Goal: Transaction & Acquisition: Pay Your Bill

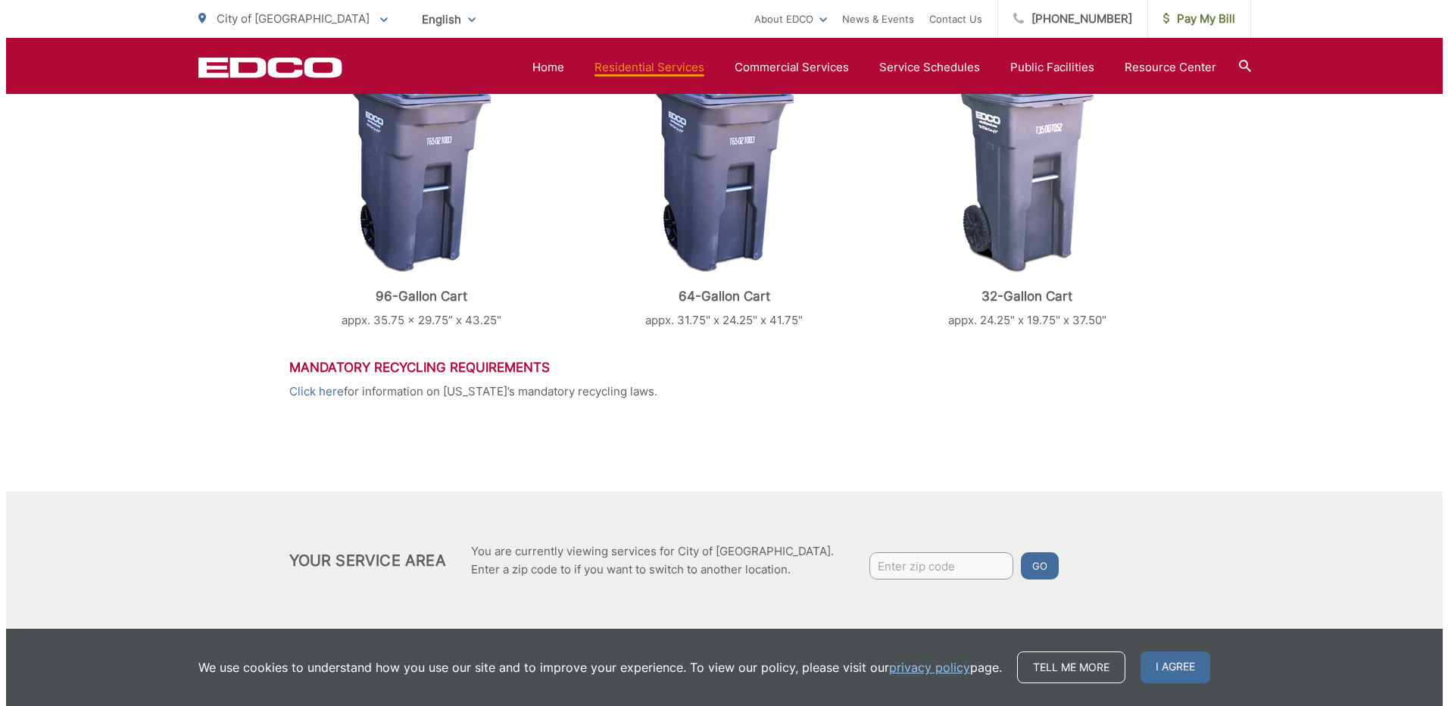
scroll to position [705, 0]
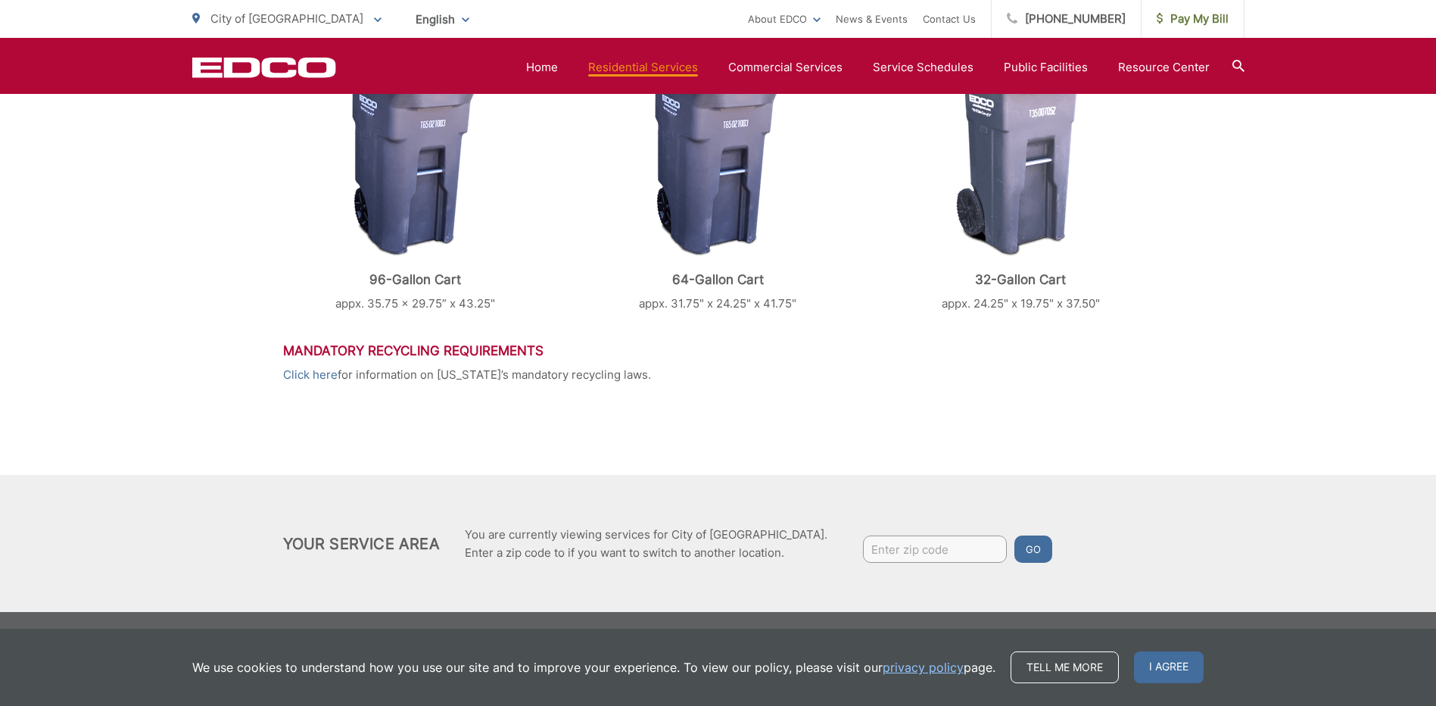
click at [863, 541] on input "Enter zip code" at bounding box center [935, 548] width 144 height 27
type input "92021"
click at [1015, 545] on button "Go" at bounding box center [1034, 548] width 38 height 27
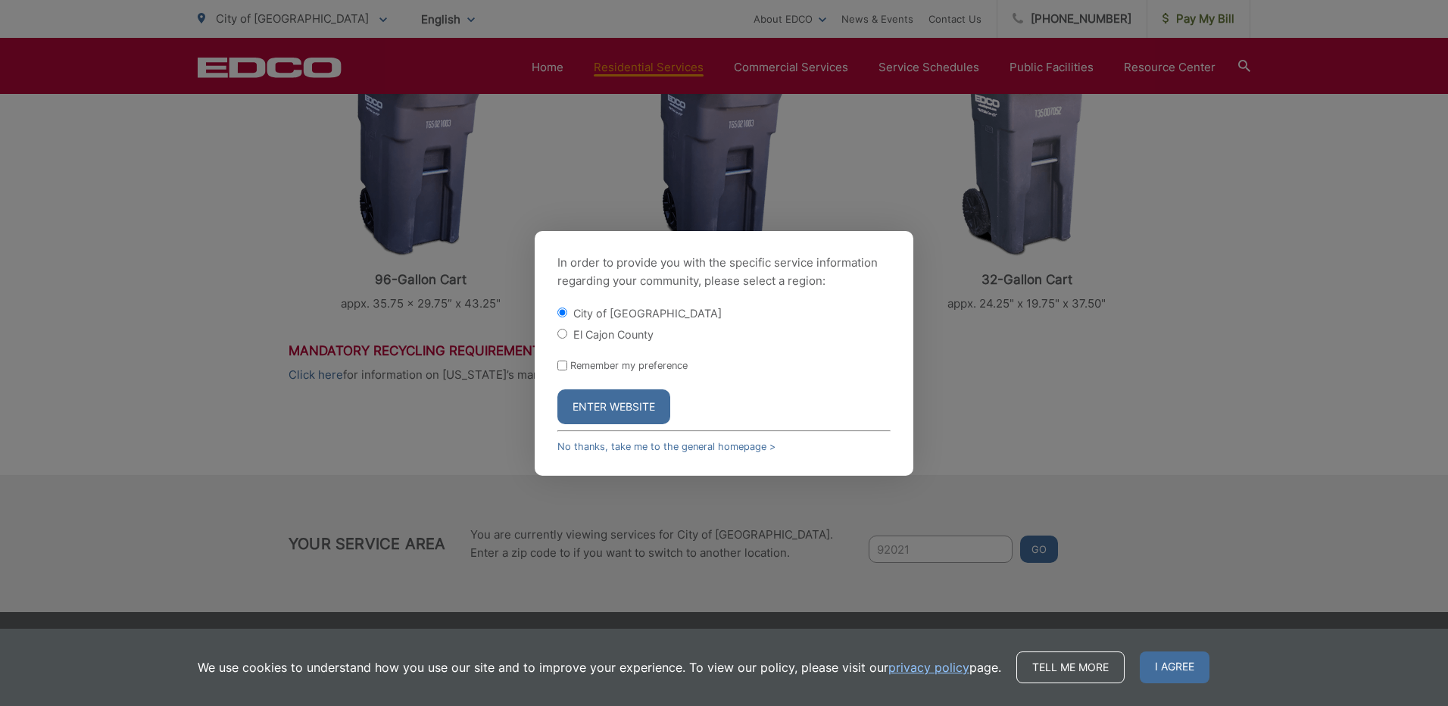
drag, startPoint x: 560, startPoint y: 339, endPoint x: 566, endPoint y: 355, distance: 17.3
click at [560, 340] on div "El Cajon County" at bounding box center [723, 333] width 333 height 15
click at [559, 335] on input "El Cajon County" at bounding box center [562, 334] width 10 height 10
radio input "true"
click at [607, 408] on button "Enter Website" at bounding box center [613, 406] width 113 height 35
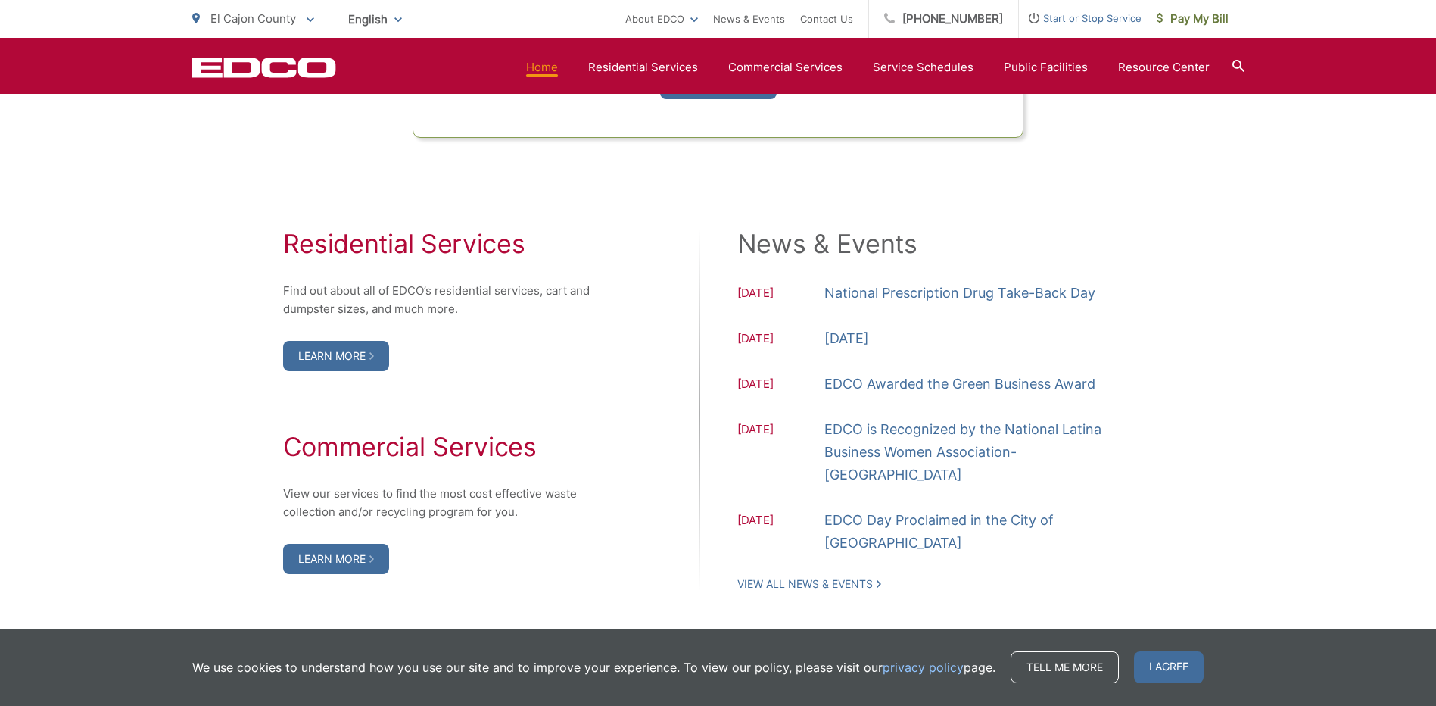
scroll to position [1514, 0]
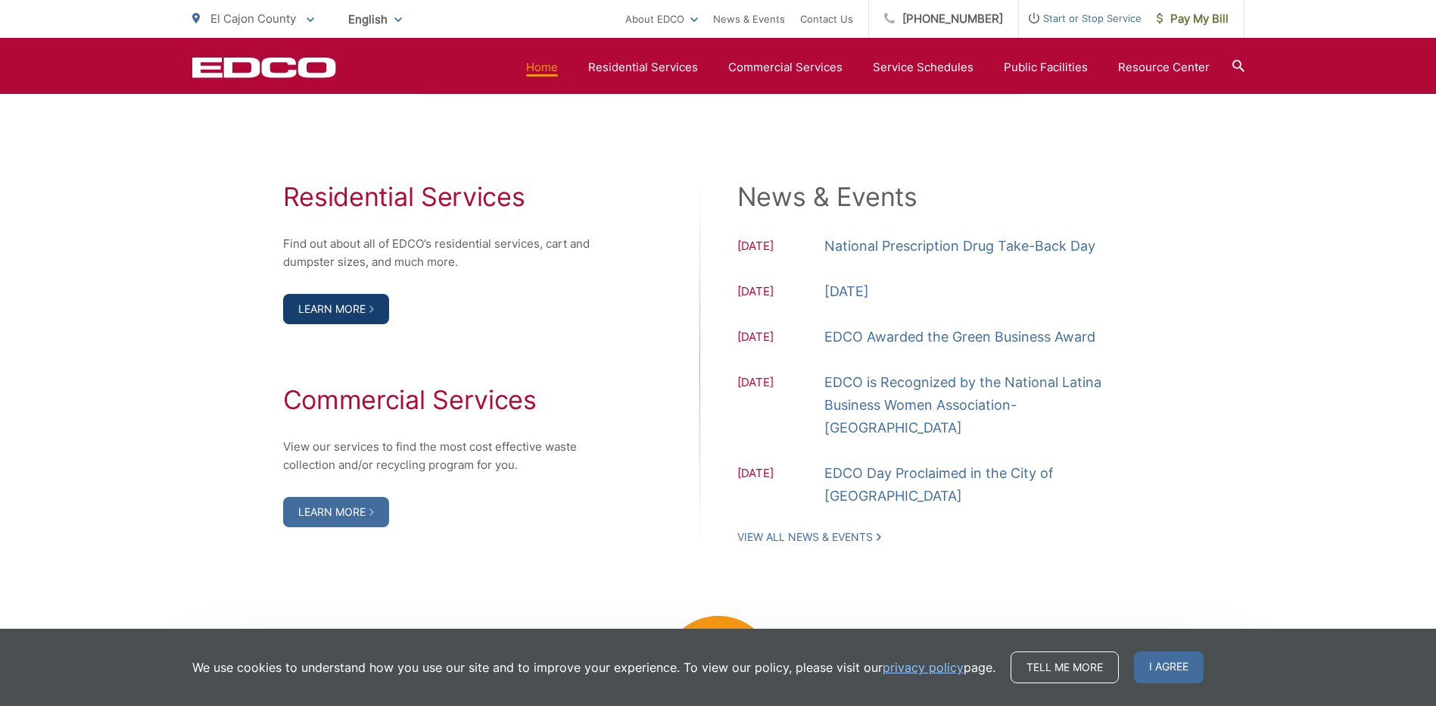
click at [344, 310] on link "Learn More" at bounding box center [336, 309] width 106 height 30
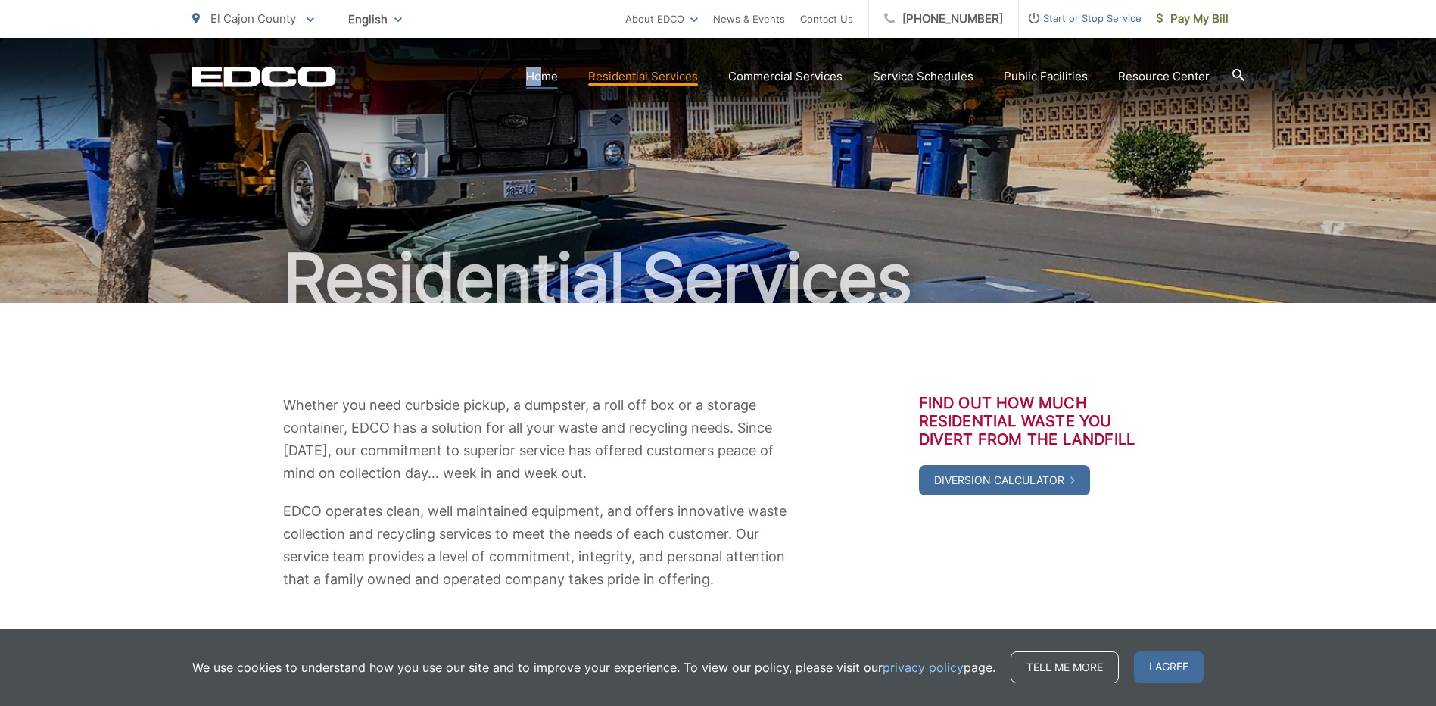
click at [547, 68] on section "Home Residential Services Curbside Pickup Recycling Organic Recycling Trash Hou…" at bounding box center [790, 76] width 909 height 29
drag, startPoint x: 547, startPoint y: 68, endPoint x: 547, endPoint y: 77, distance: 9.1
click at [547, 77] on link "Home" at bounding box center [542, 76] width 32 height 18
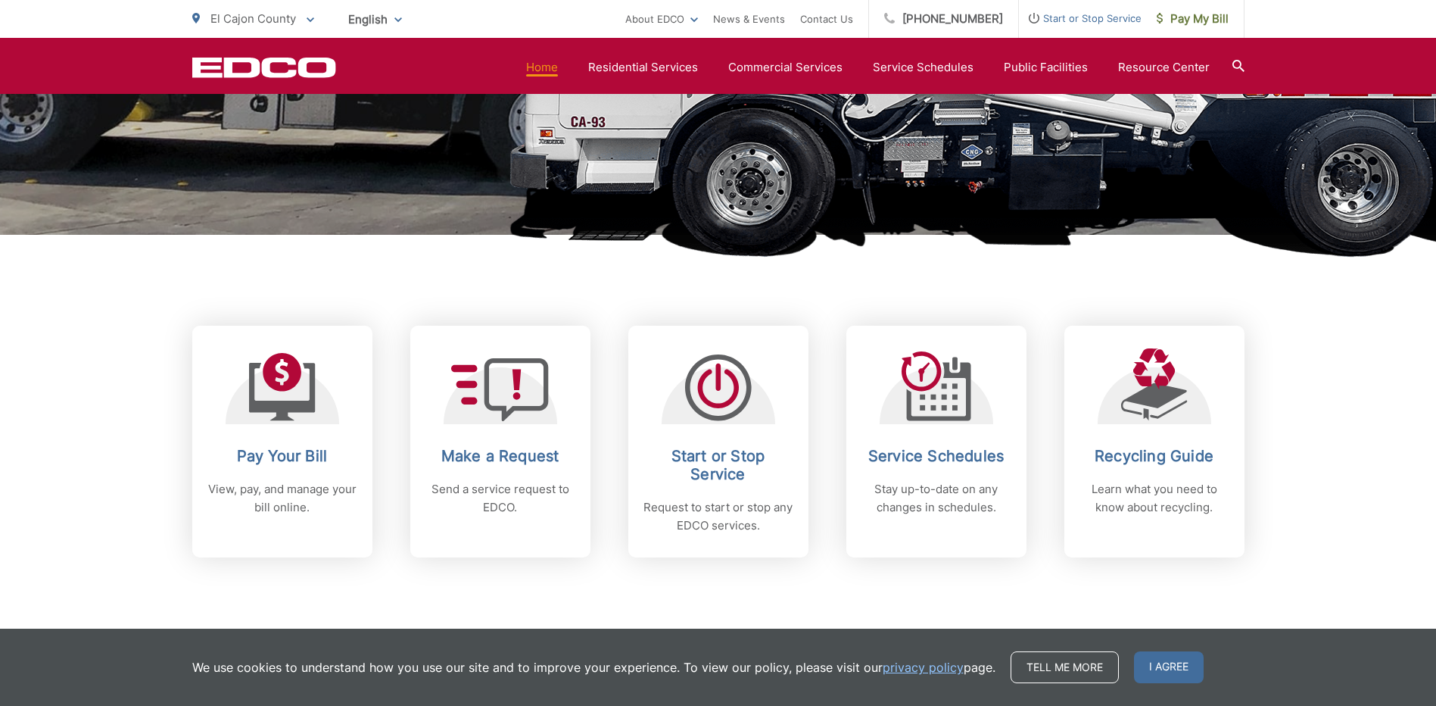
scroll to position [454, 0]
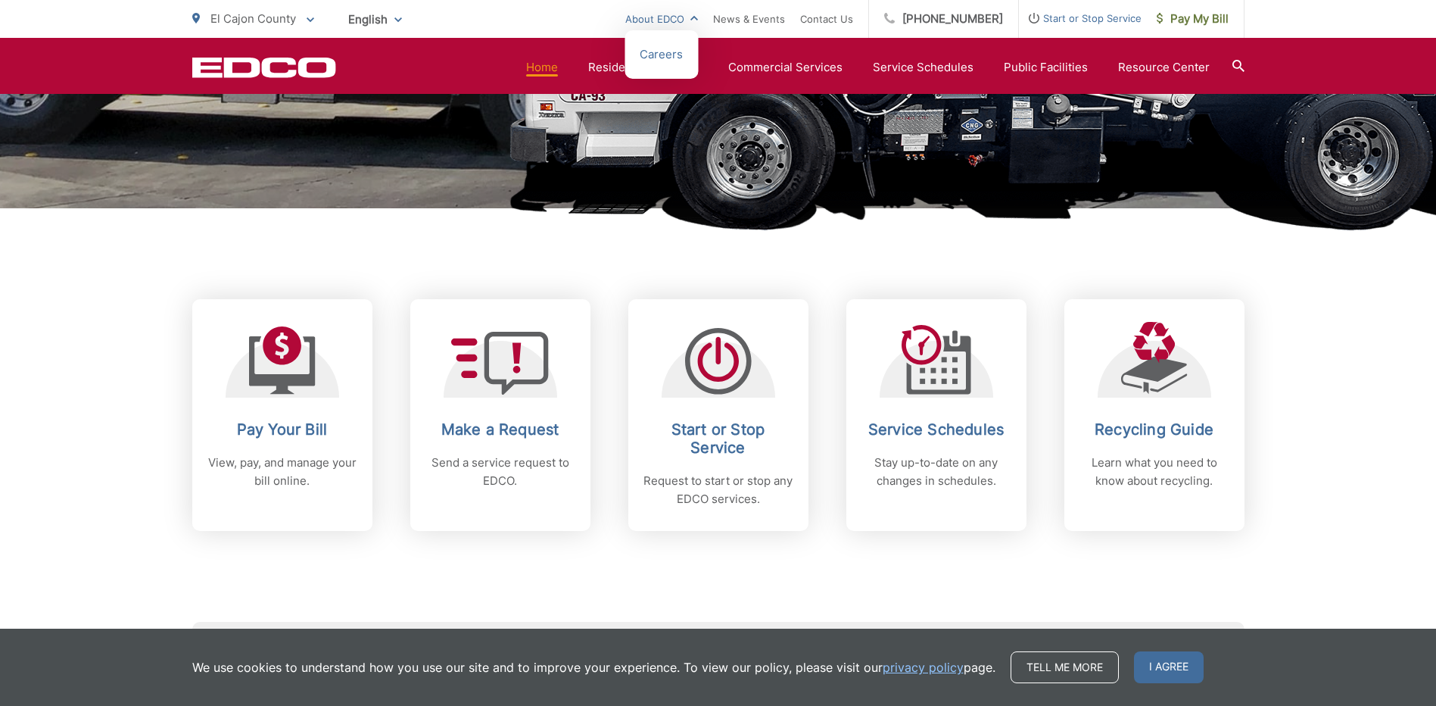
click at [685, 16] on link "About EDCO" at bounding box center [661, 19] width 73 height 18
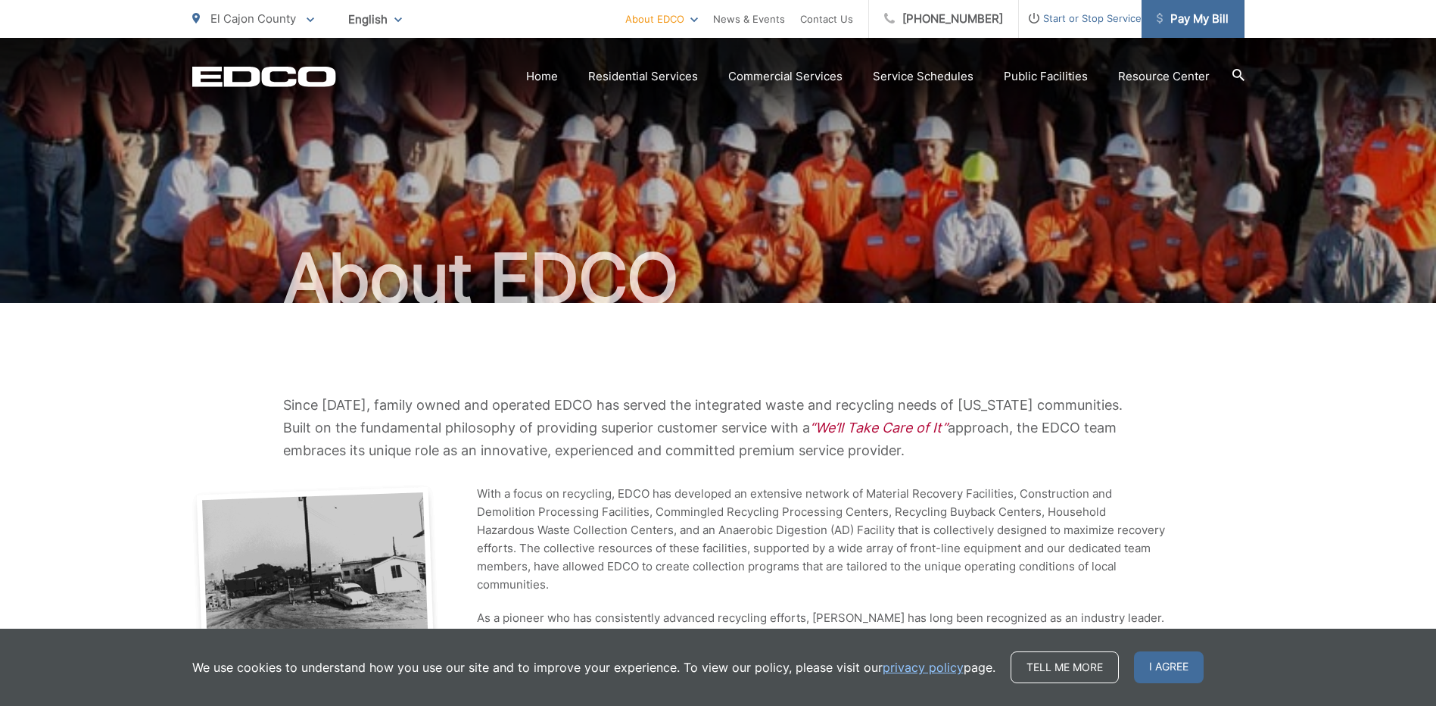
click at [1182, 14] on span "Pay My Bill" at bounding box center [1193, 19] width 72 height 18
